Goal: Information Seeking & Learning: Find contact information

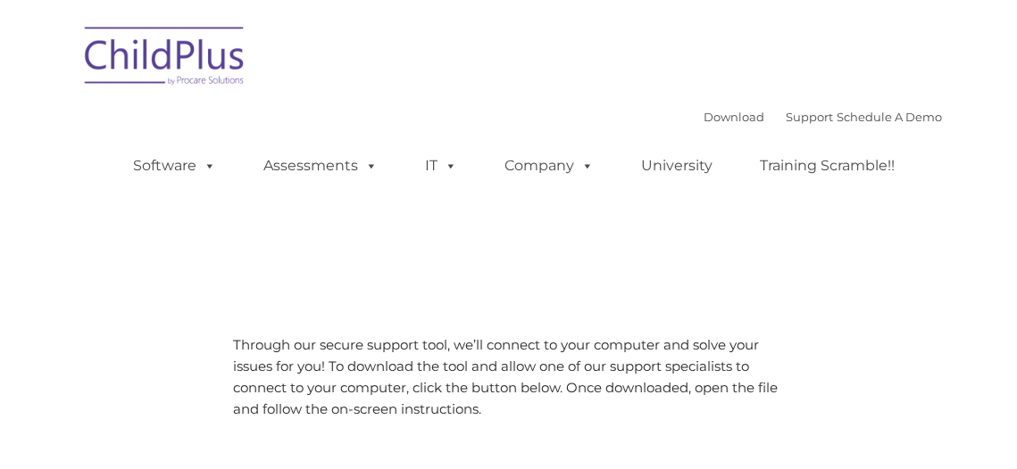
type input ""
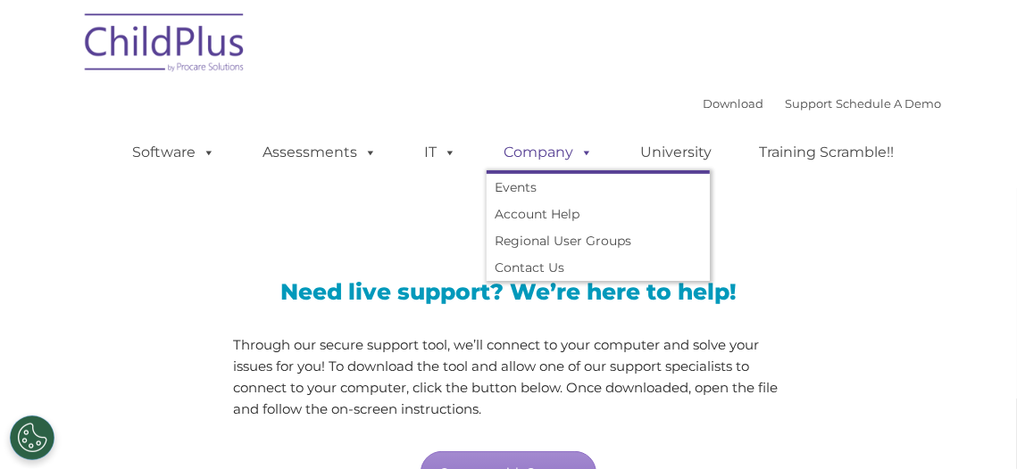
click at [537, 138] on link "Company" at bounding box center [548, 153] width 125 height 36
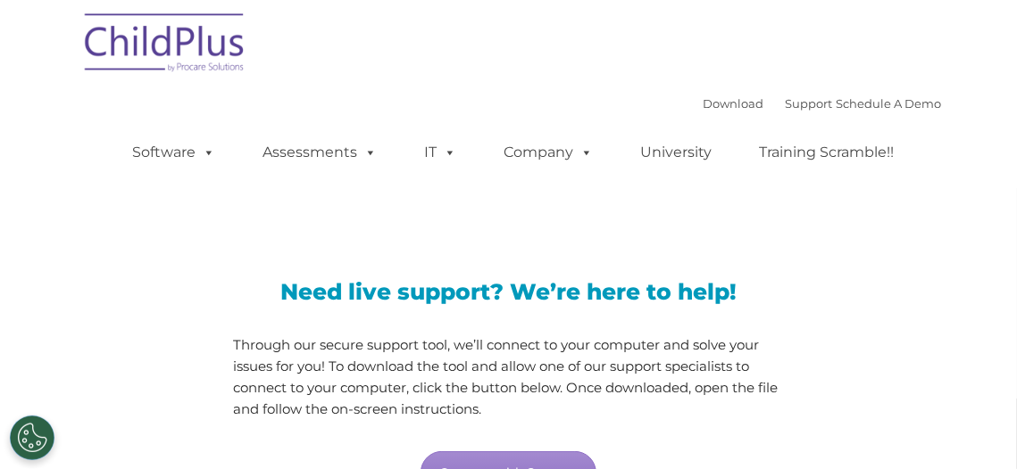
click at [529, 103] on div "Download Support | Schedule A Demo  MENU MENU Software ChildPlus: The original…" at bounding box center [519, 139] width 844 height 98
click at [786, 102] on link "Support" at bounding box center [808, 103] width 47 height 14
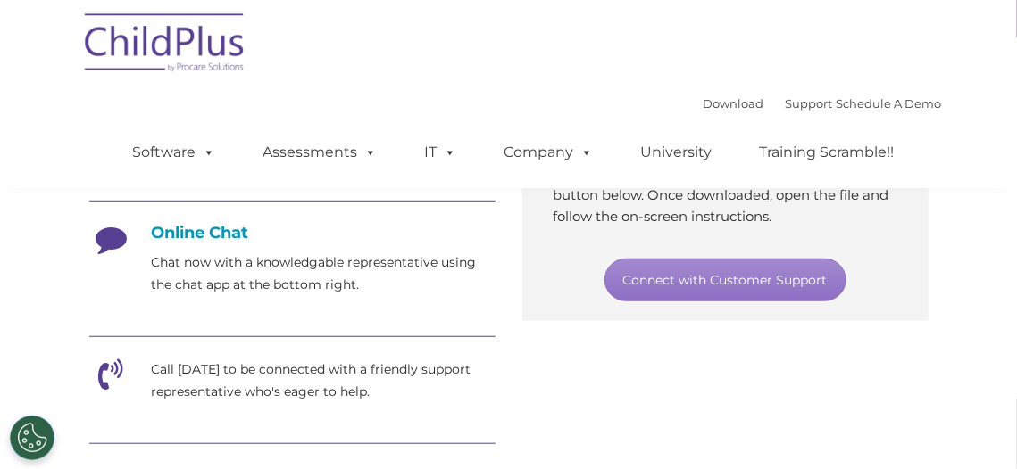
scroll to position [446, 0]
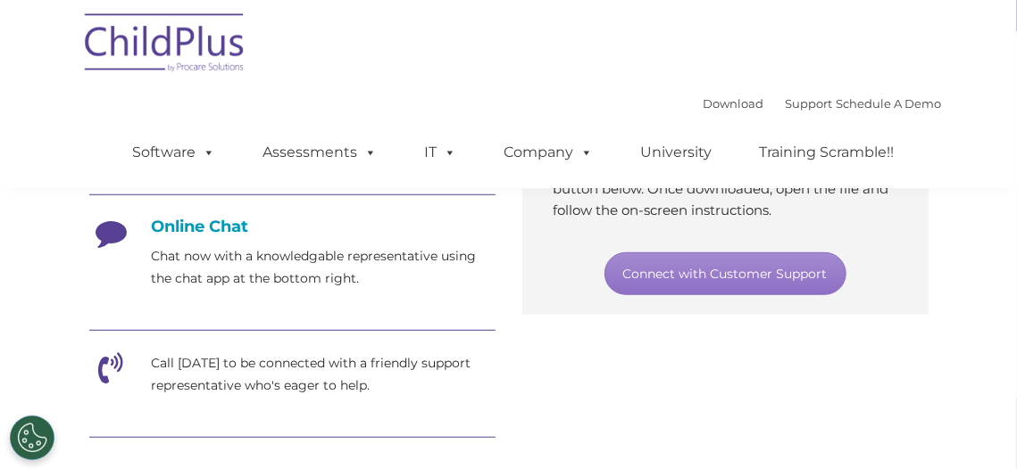
click at [231, 228] on h4 "Online Chat" at bounding box center [292, 227] width 406 height 20
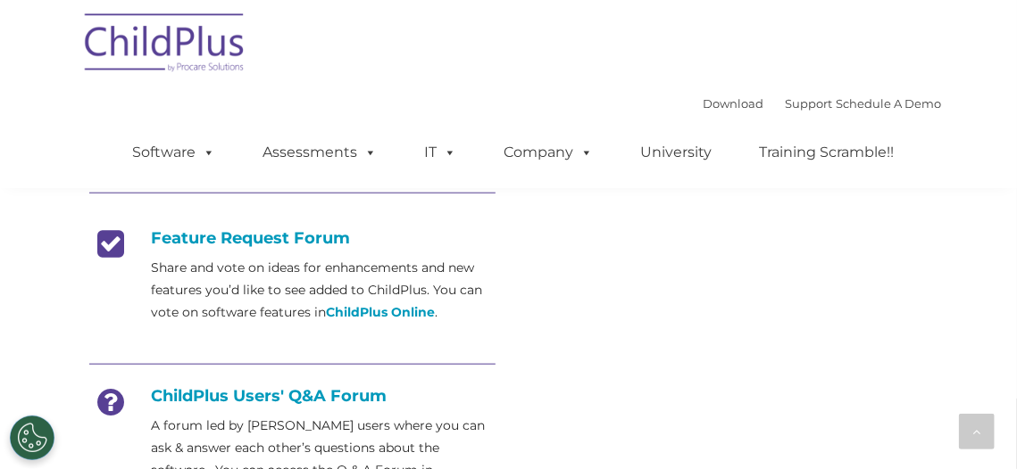
scroll to position [714, 0]
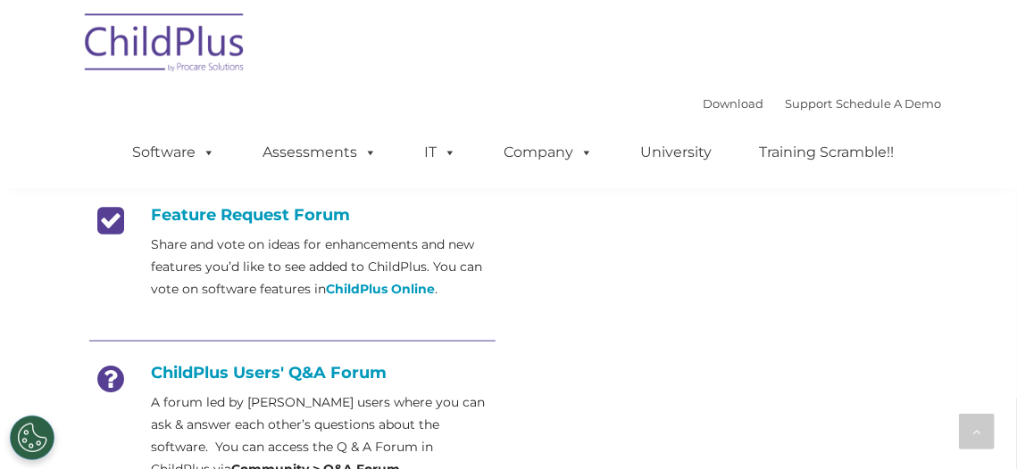
click at [262, 219] on h4 "Feature Request Forum" at bounding box center [292, 215] width 406 height 20
click at [409, 294] on strong "ChildPlus Online" at bounding box center [381, 289] width 109 height 16
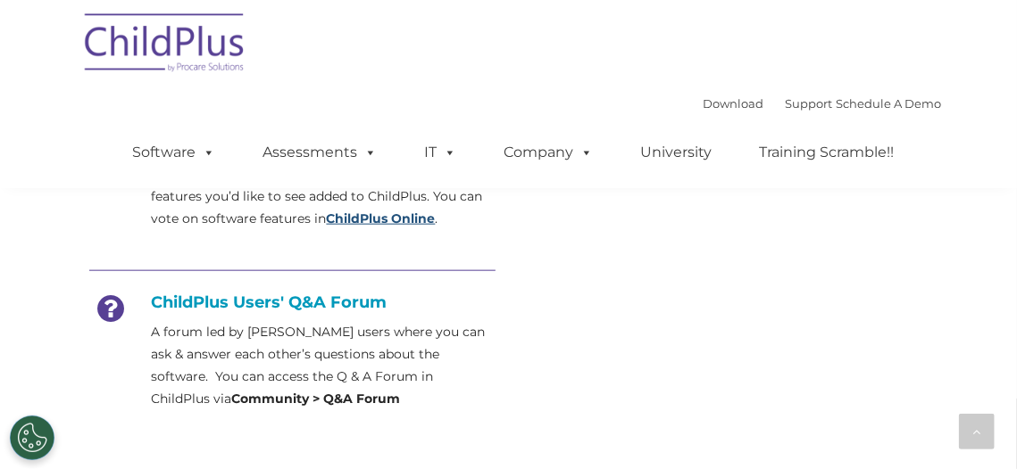
scroll to position [803, 0]
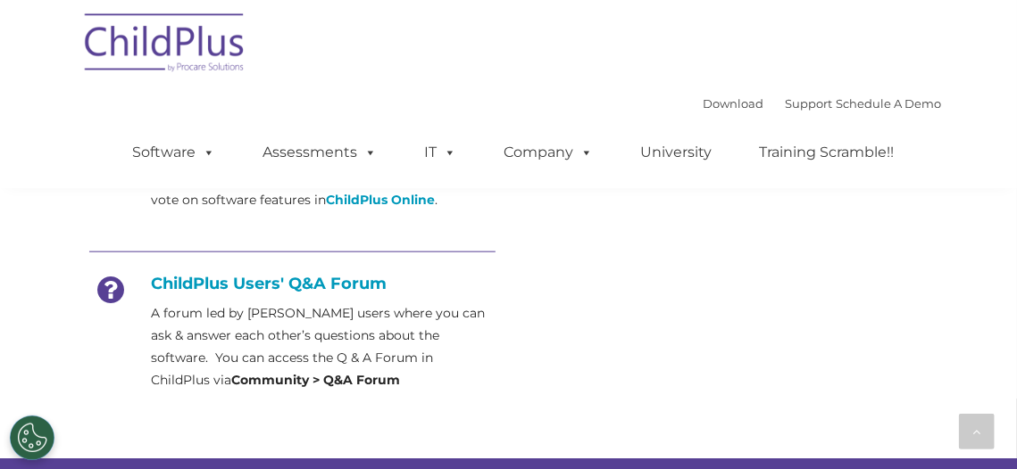
click at [232, 382] on strong "Community > Q&A Forum" at bounding box center [316, 380] width 169 height 16
click at [246, 286] on h4 "ChildPlus Users' Q&A Forum" at bounding box center [292, 284] width 406 height 20
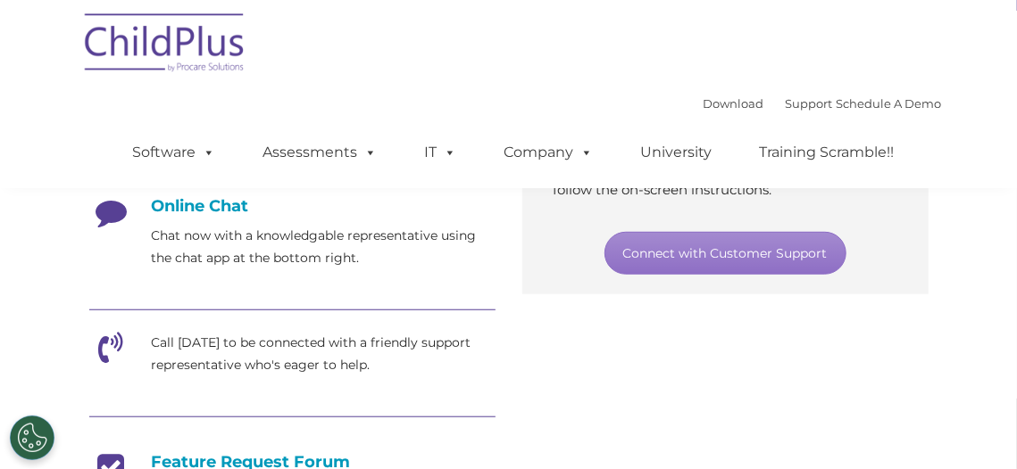
scroll to position [357, 0]
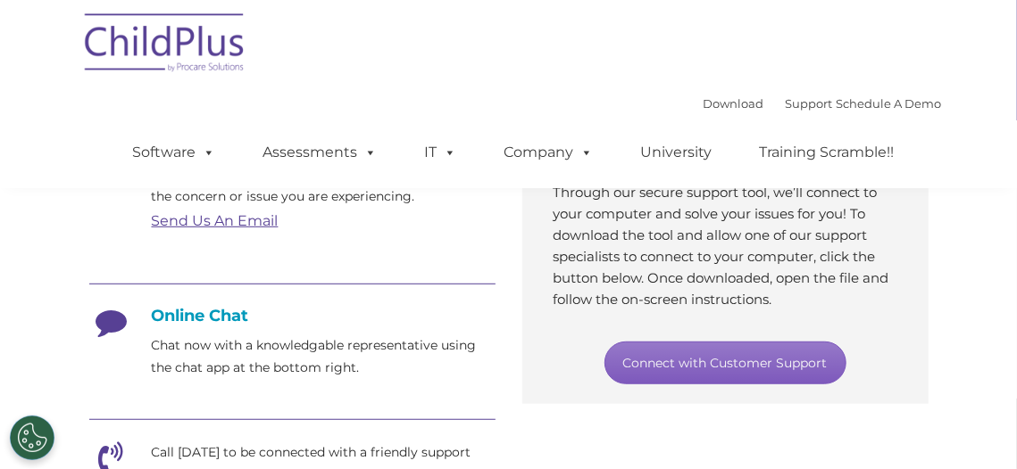
click at [738, 357] on link "Connect with Customer Support" at bounding box center [725, 363] width 242 height 43
click at [719, 361] on link "Connect with Customer Support" at bounding box center [725, 363] width 242 height 43
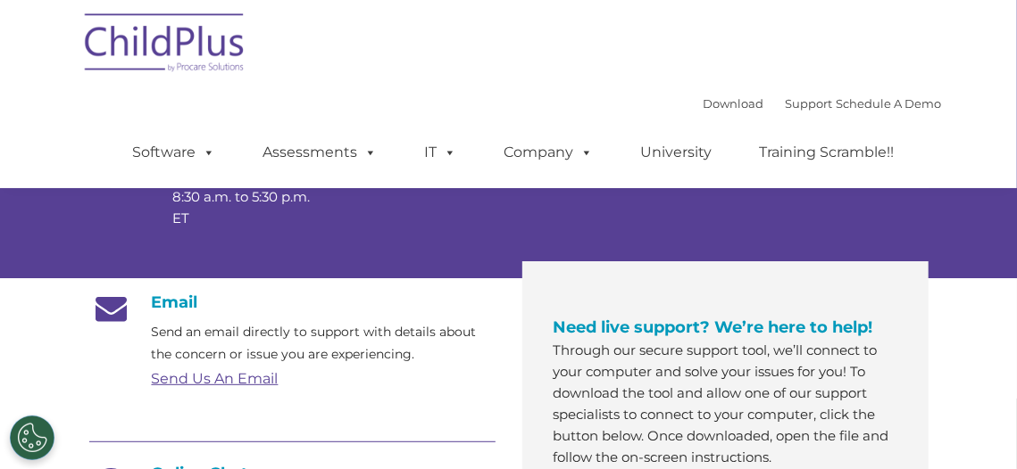
scroll to position [178, 0]
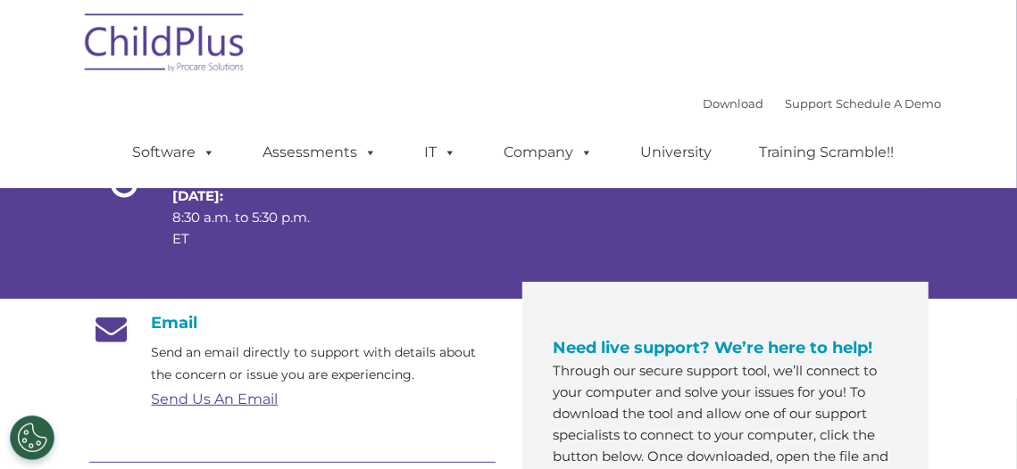
click at [805, 377] on p "Through our secure support tool, we’ll connect to your computer and solve your …" at bounding box center [725, 425] width 344 height 129
click at [535, 403] on div "Need live support? We’re here to help! Through our secure support tool, we’ll c…" at bounding box center [725, 432] width 406 height 301
click at [488, 376] on p "Send an email directly to support with details about the concern or issue you a…" at bounding box center [324, 364] width 344 height 45
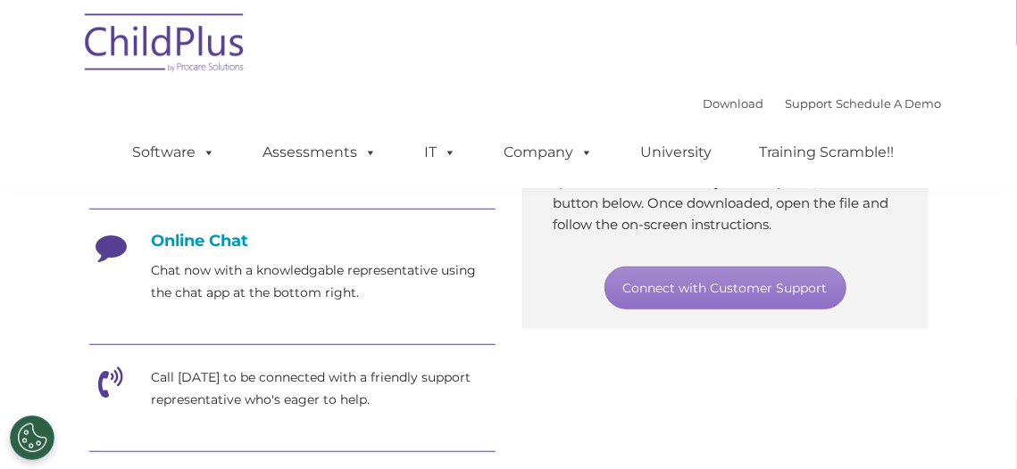
scroll to position [446, 0]
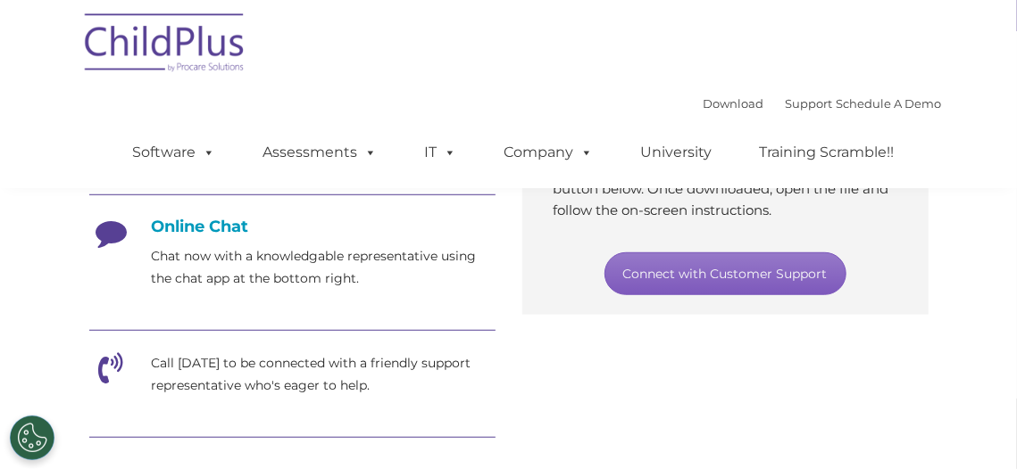
click at [707, 285] on link "Connect with Customer Support" at bounding box center [725, 274] width 242 height 43
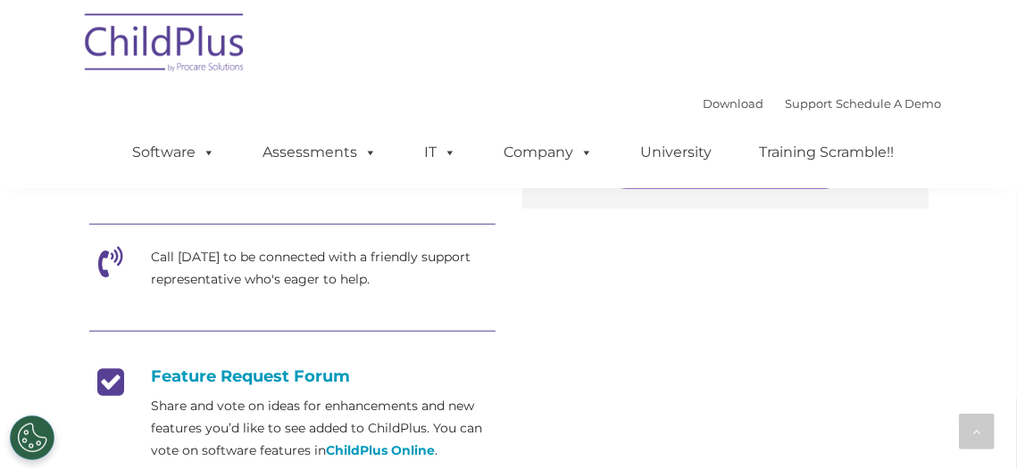
scroll to position [535, 0]
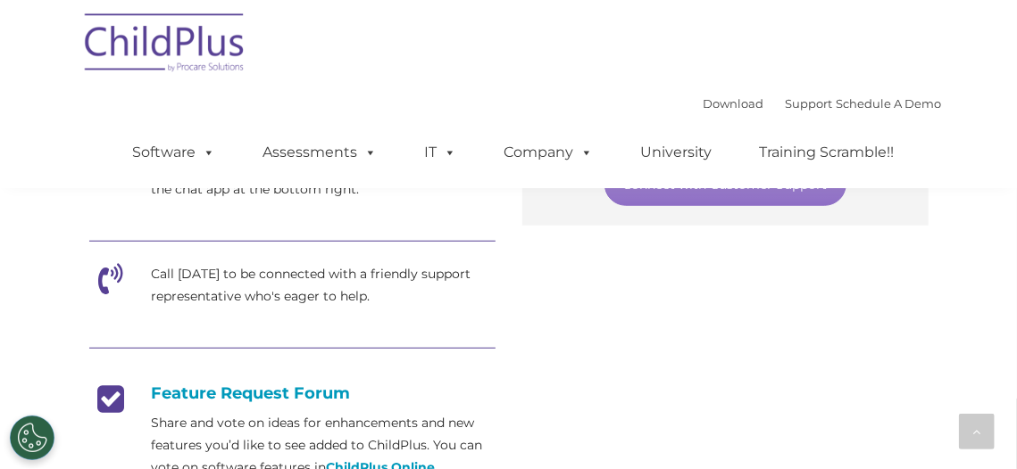
click at [108, 272] on icon at bounding box center [111, 285] width 45 height 45
click at [264, 278] on p "Call [DATE] to be connected with a friendly support representative who's eager …" at bounding box center [324, 285] width 344 height 45
click at [387, 304] on p "Call [DATE] to be connected with a friendly support representative who's eager …" at bounding box center [324, 285] width 344 height 45
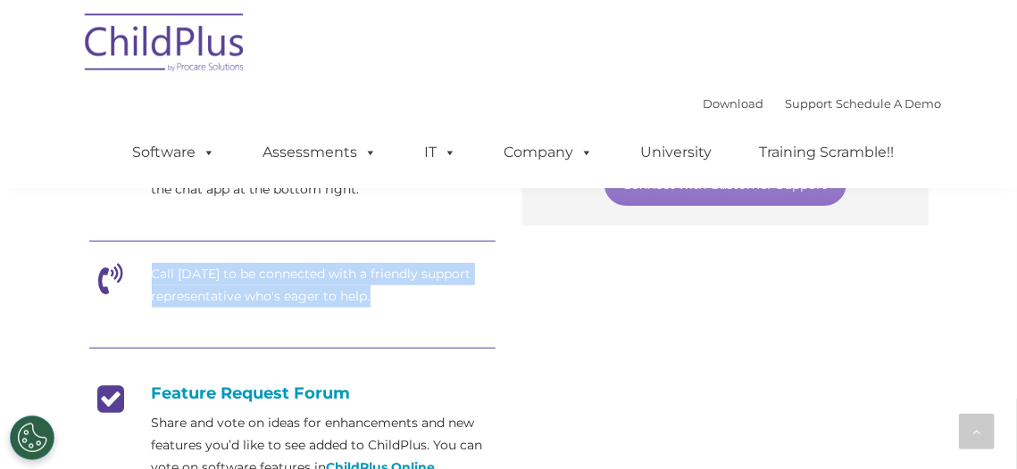
click at [387, 304] on p "Call [DATE] to be connected with a friendly support representative who's eager …" at bounding box center [324, 285] width 344 height 45
click at [403, 302] on p "Call [DATE] to be connected with a friendly support representative who's eager …" at bounding box center [324, 285] width 344 height 45
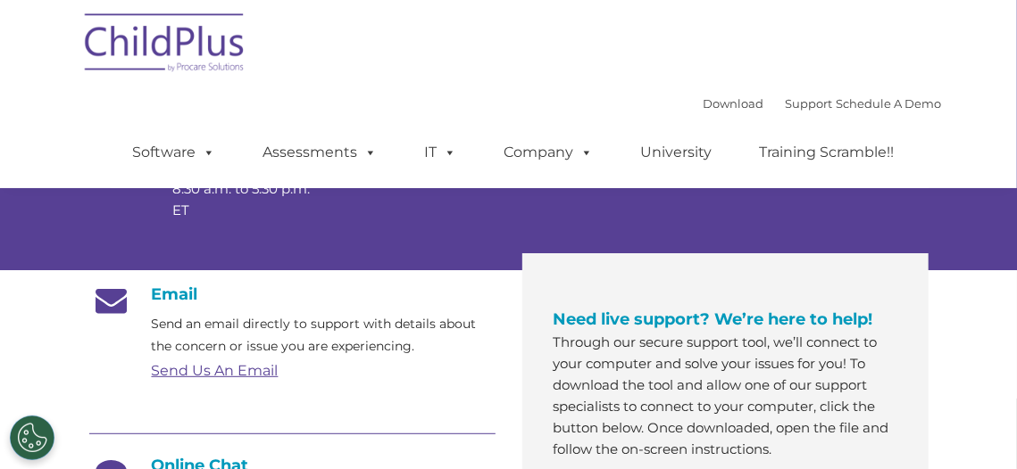
scroll to position [268, 0]
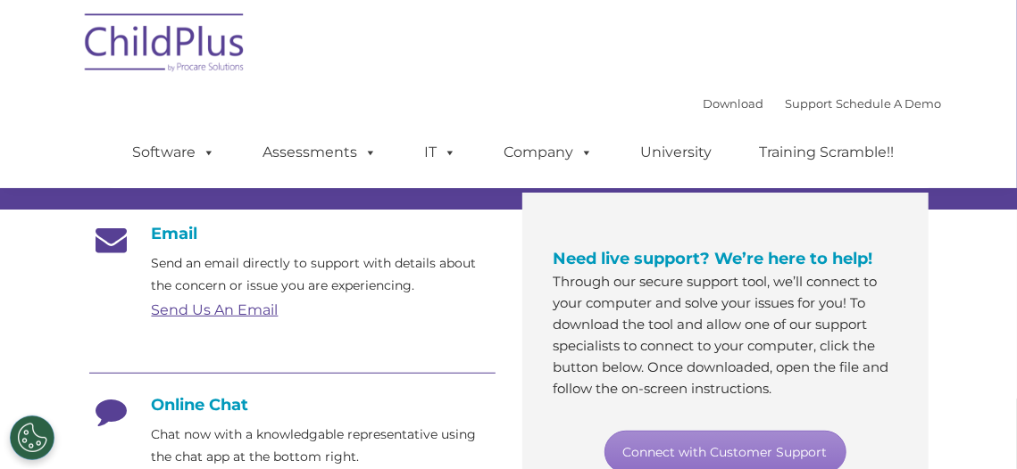
click at [262, 306] on link "Send Us An Email" at bounding box center [215, 310] width 127 height 17
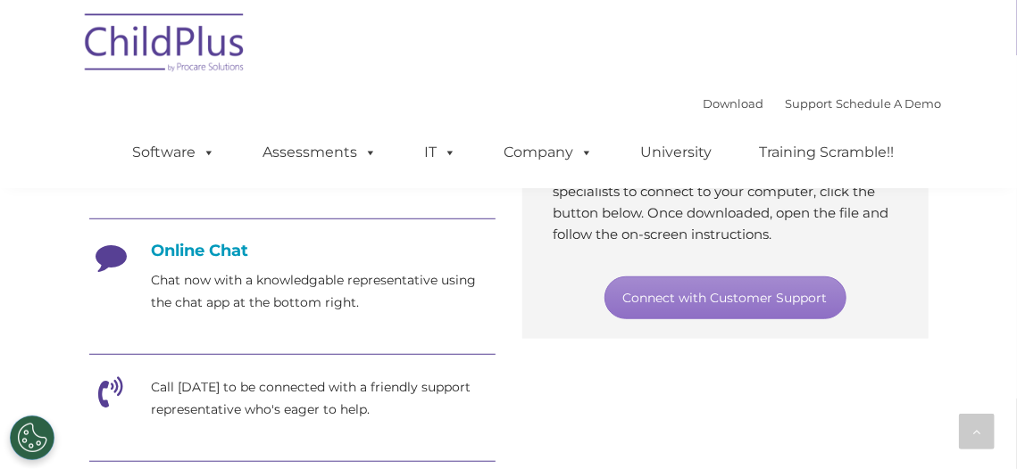
scroll to position [535, 0]
